Goal: Information Seeking & Learning: Find specific fact

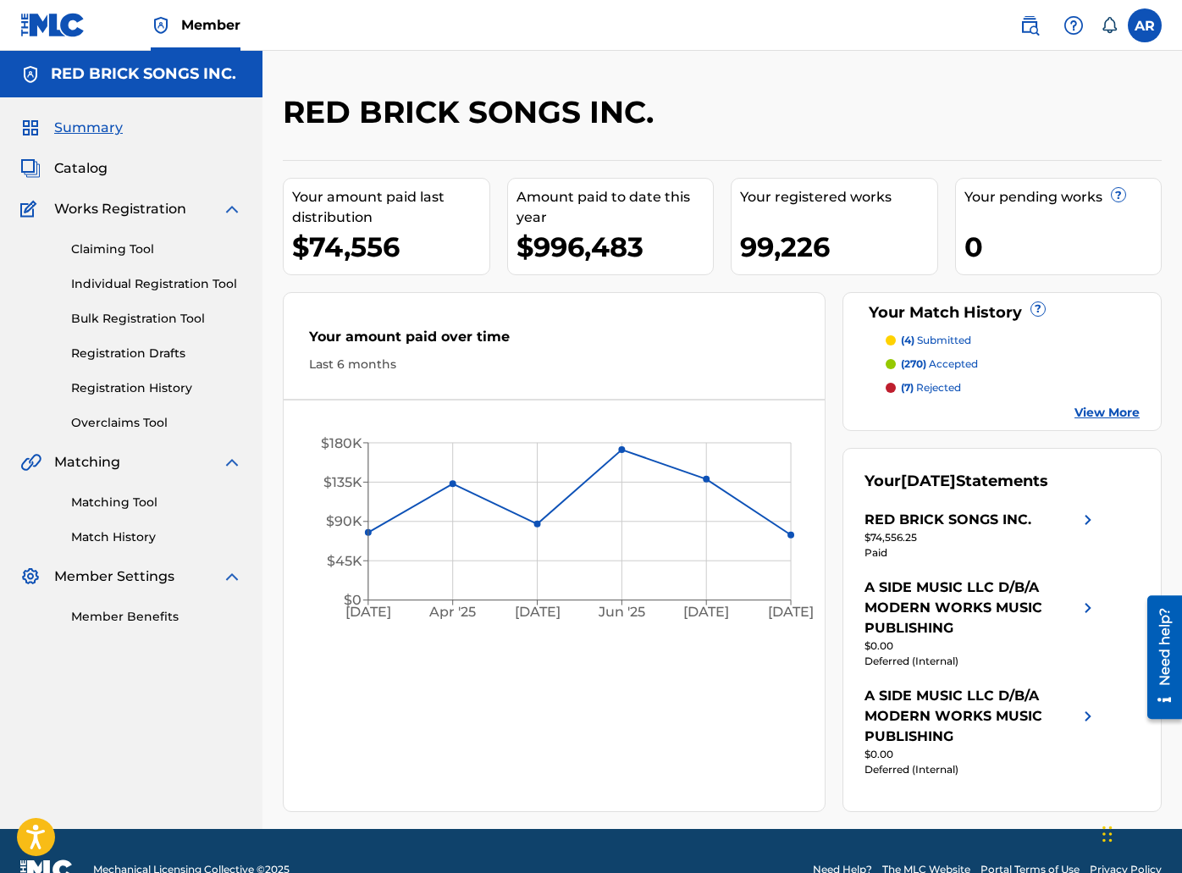
click at [79, 174] on span "Catalog" at bounding box center [80, 168] width 53 height 20
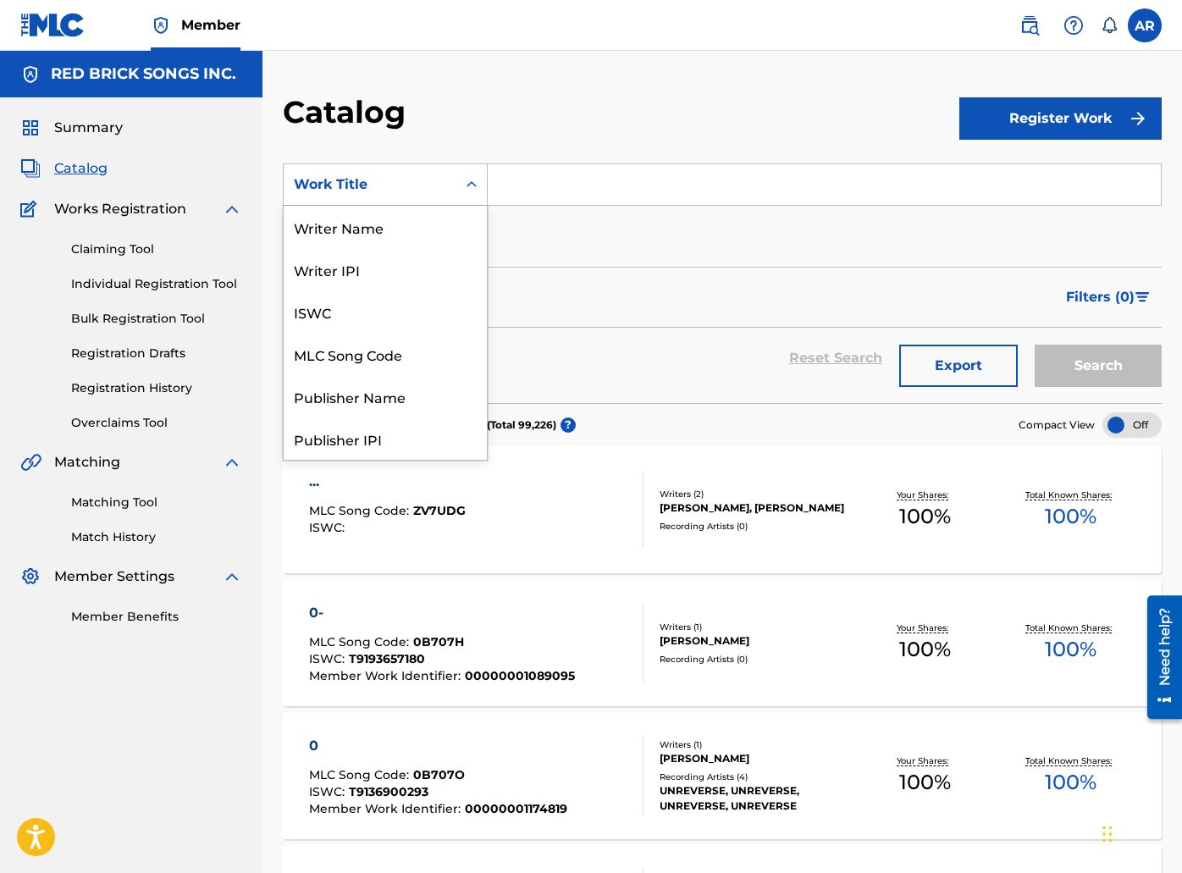
click at [325, 185] on div "Work Title" at bounding box center [370, 184] width 152 height 20
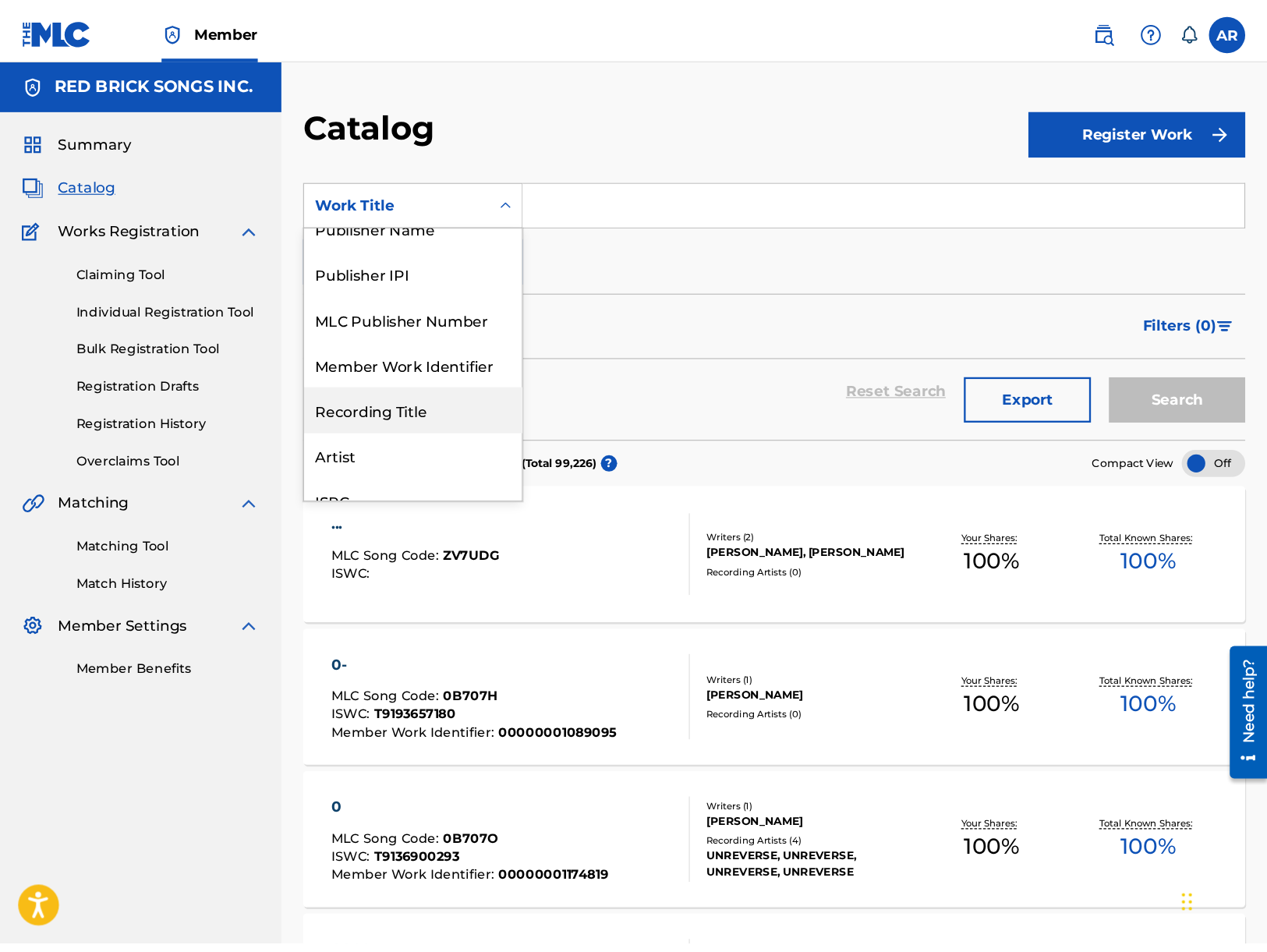
scroll to position [153, 0]
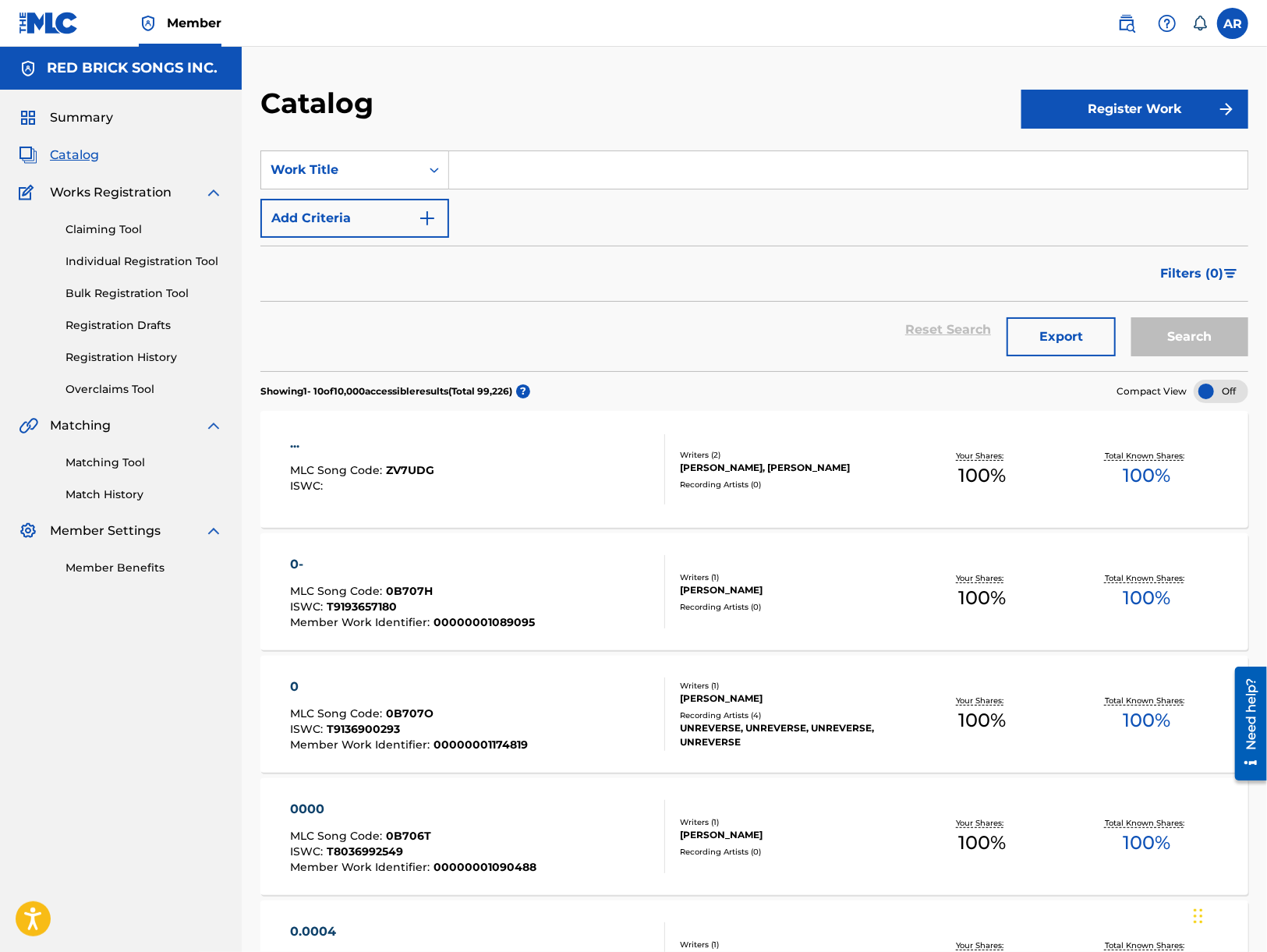
click at [491, 463] on div "... MLC Song Code : ZV7UDG ISWC :" at bounding box center [477, 469] width 375 height 70
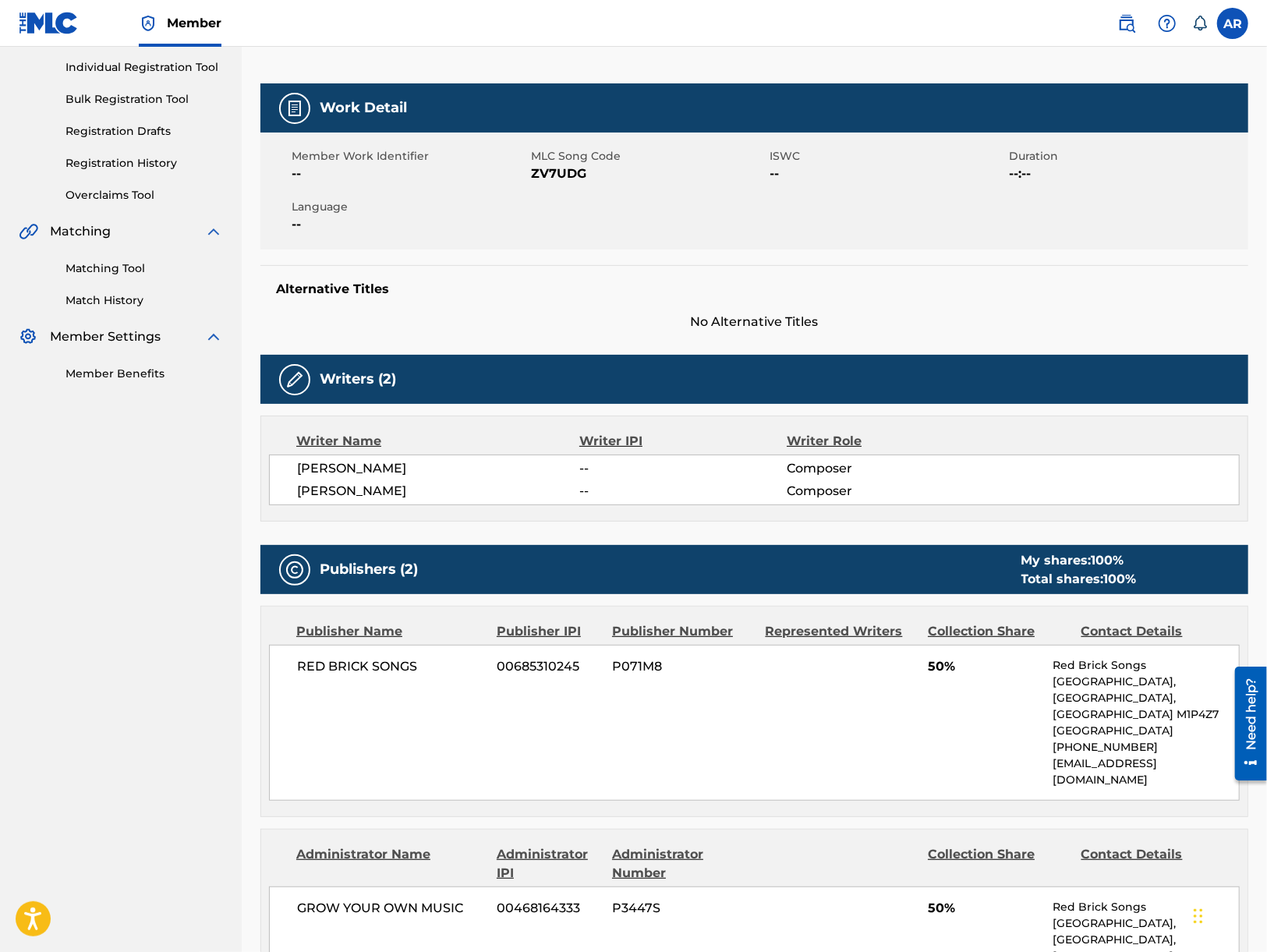
scroll to position [192, 0]
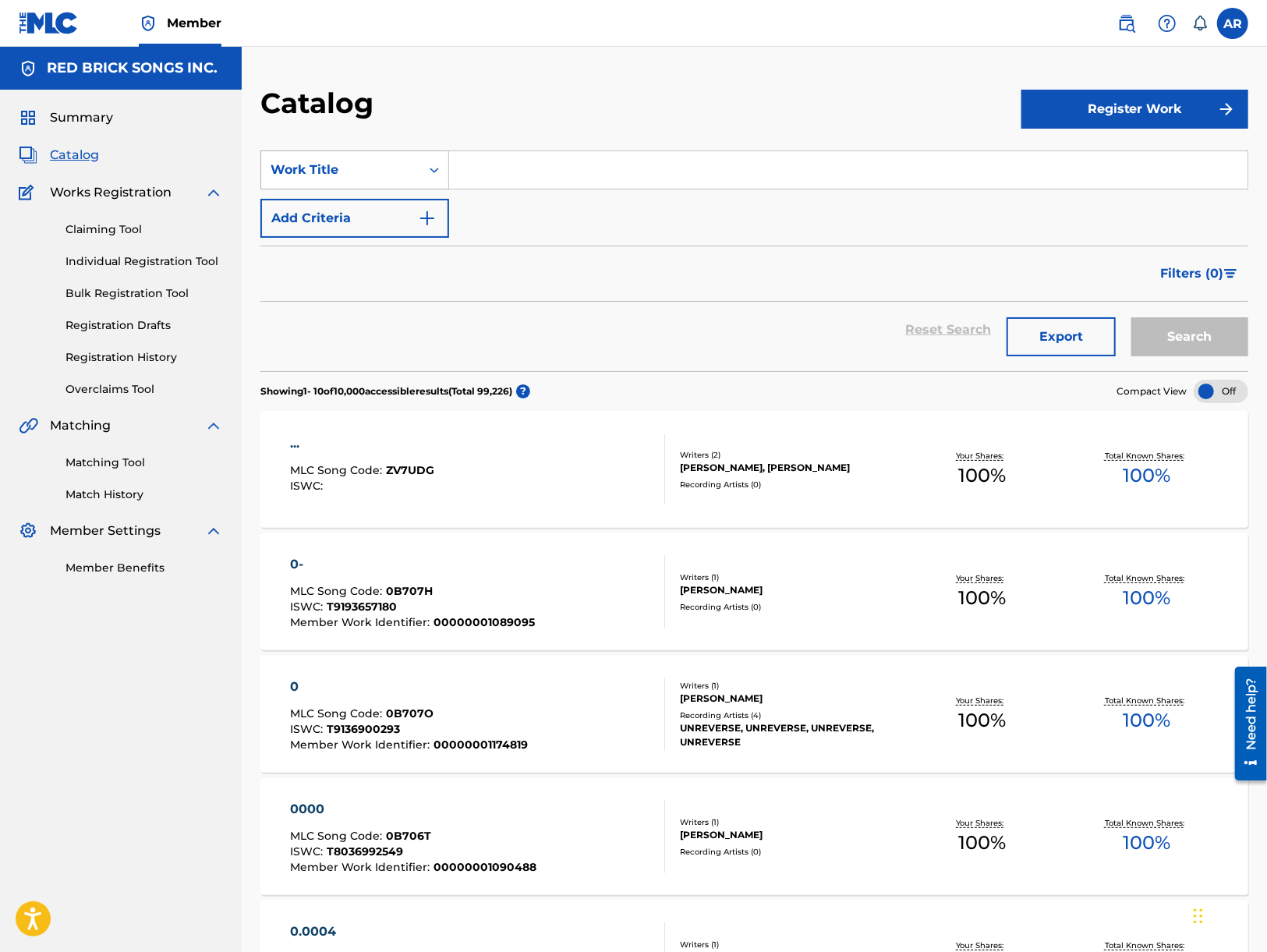
click at [401, 169] on div "Work Title" at bounding box center [341, 170] width 140 height 18
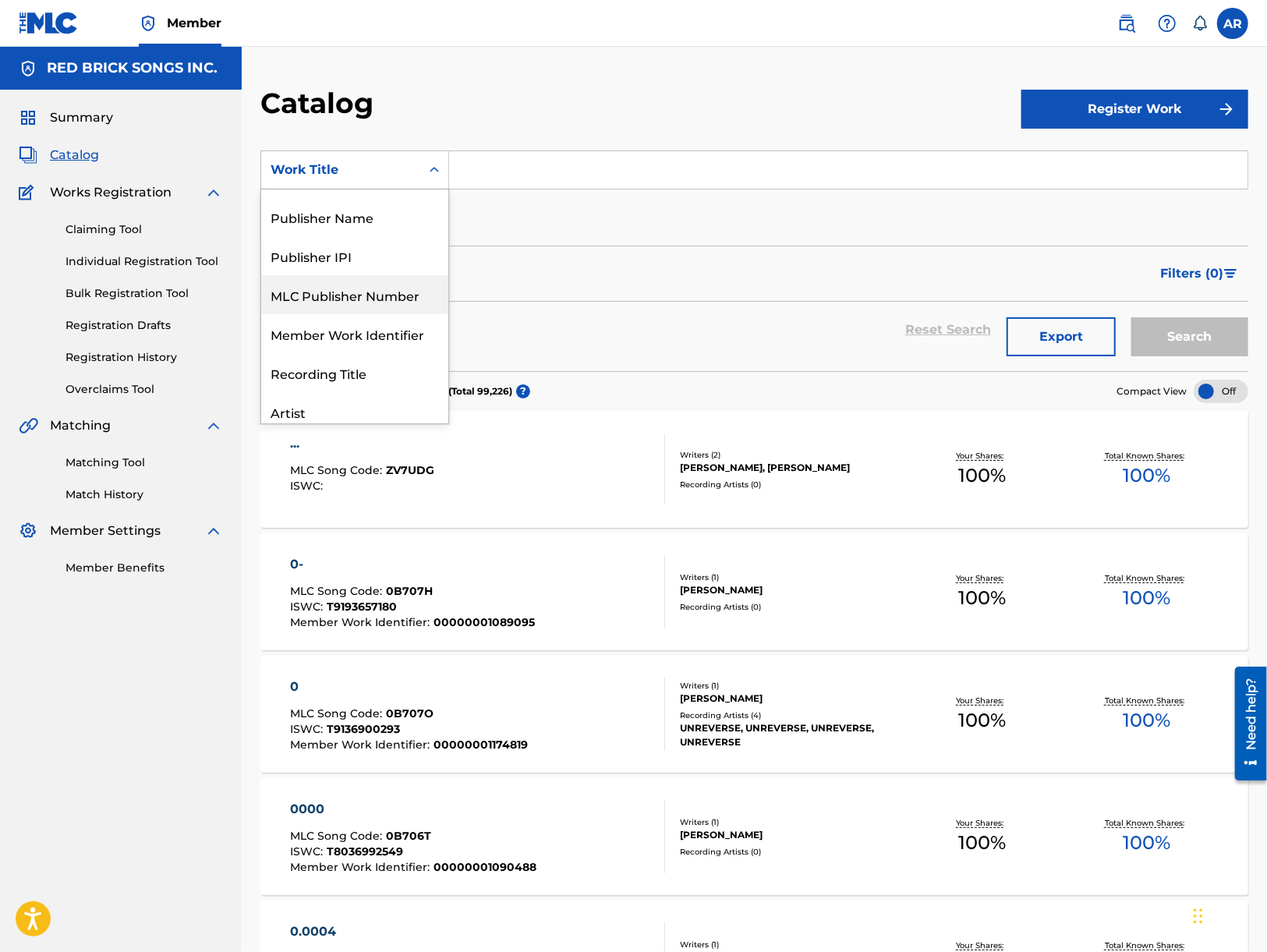
scroll to position [144, 0]
click at [368, 210] on div "Publisher Name" at bounding box center [355, 221] width 187 height 39
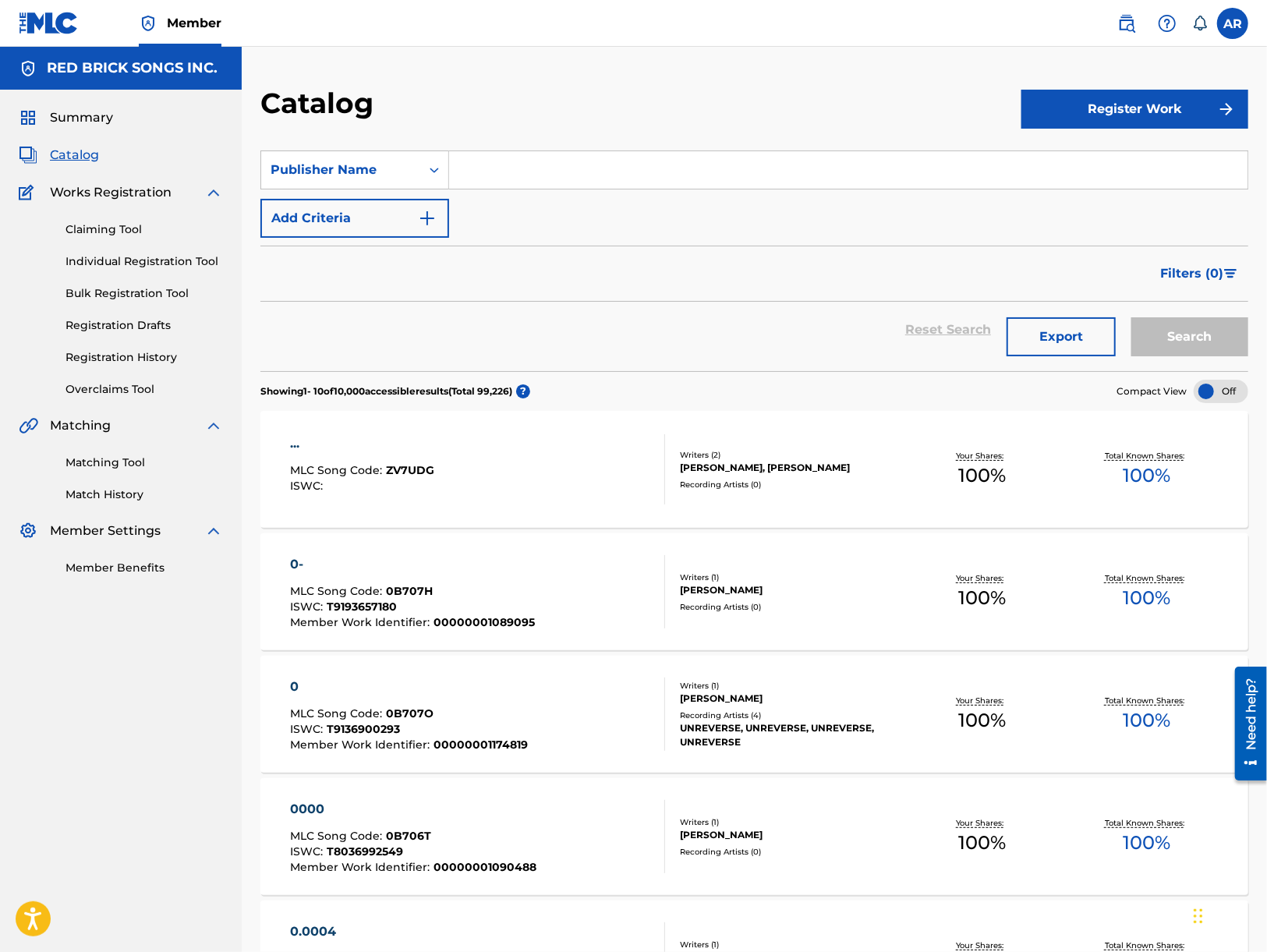
click at [490, 172] on input "Search Form" at bounding box center [849, 170] width 799 height 38
type input "e"
type input "werther"
click at [1088, 317] on button "Search" at bounding box center [1190, 336] width 117 height 39
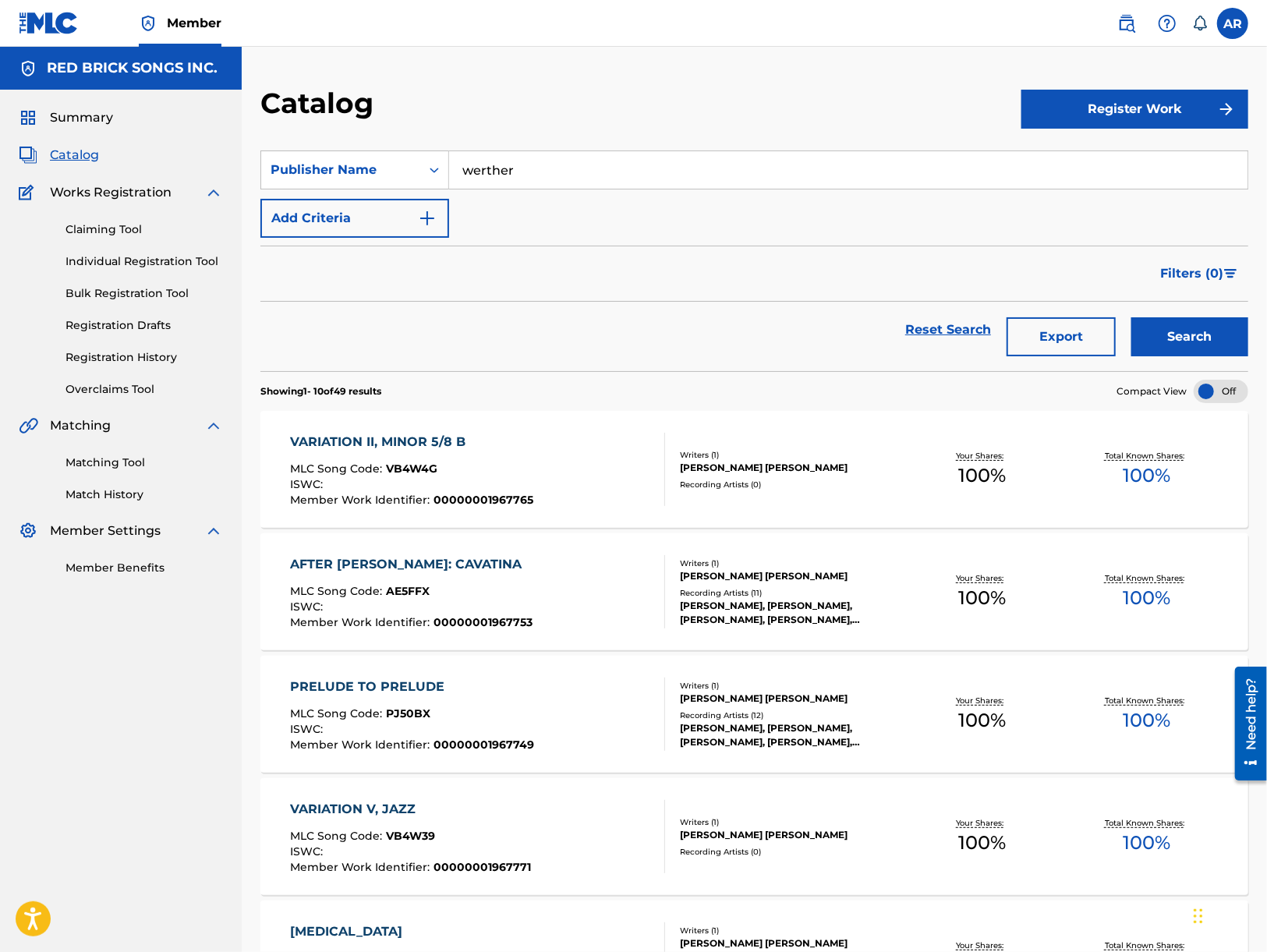
click at [536, 479] on div "VARIATION II, MINOR 5/8 B MLC Song Code : VB4W4G ISWC : Member Work Identifier …" at bounding box center [477, 470] width 375 height 74
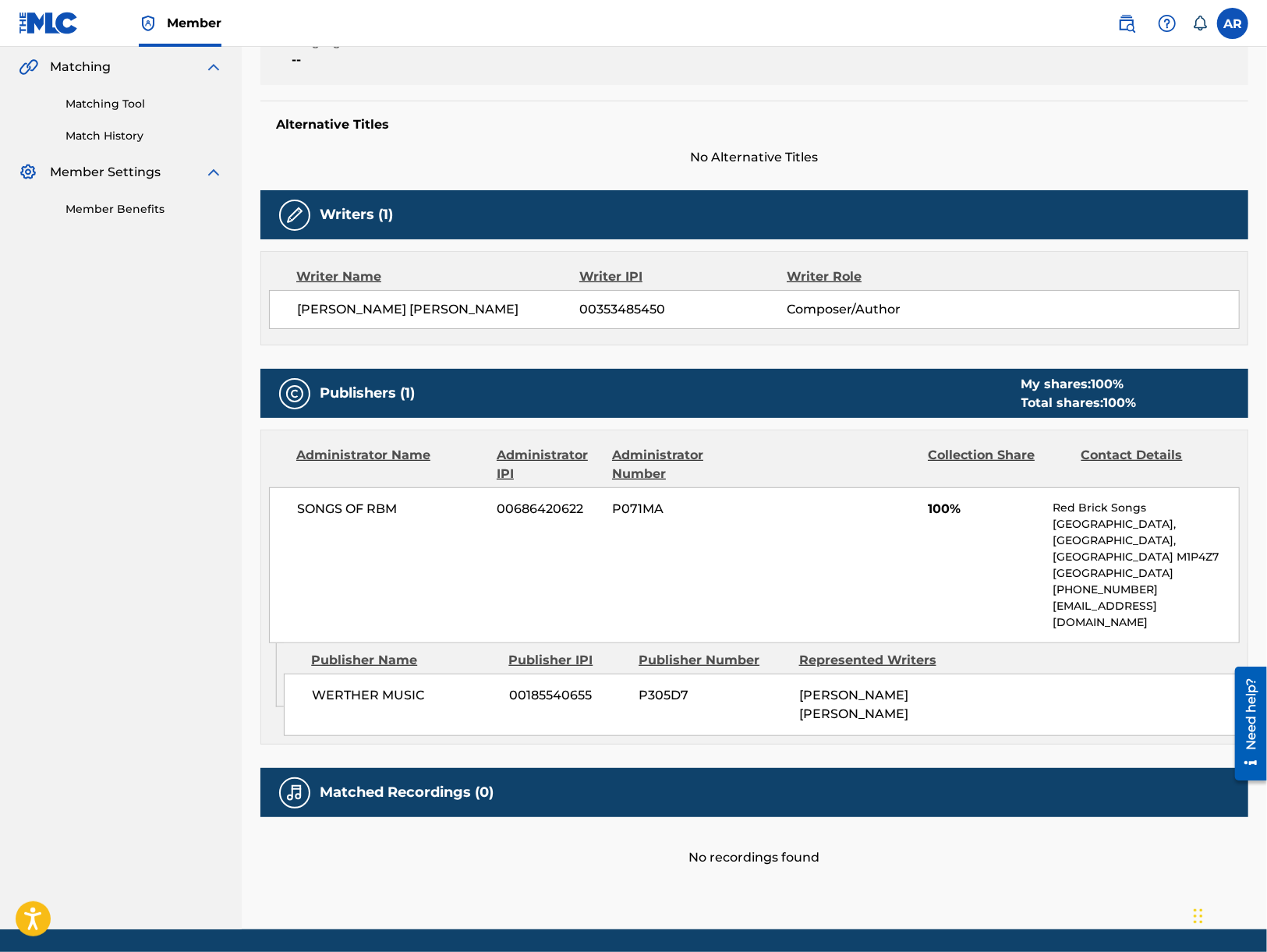
scroll to position [370, 0]
